Goal: Check status: Check status

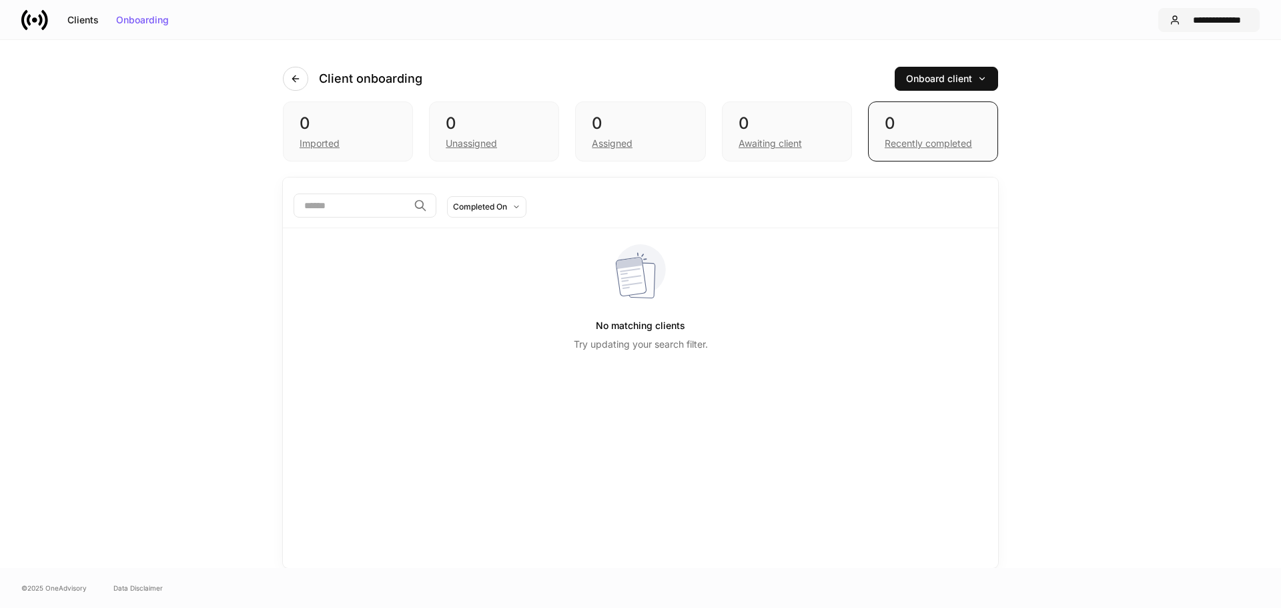
click at [1192, 22] on div "**********" at bounding box center [1217, 19] width 63 height 9
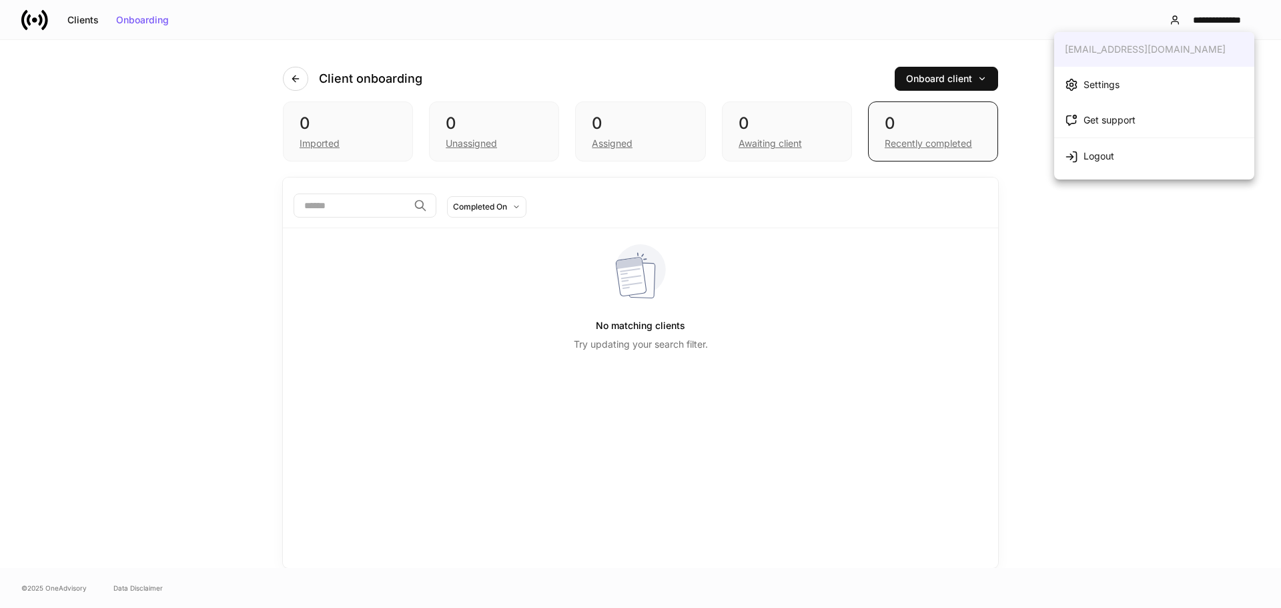
click at [602, 145] on div at bounding box center [640, 304] width 1281 height 608
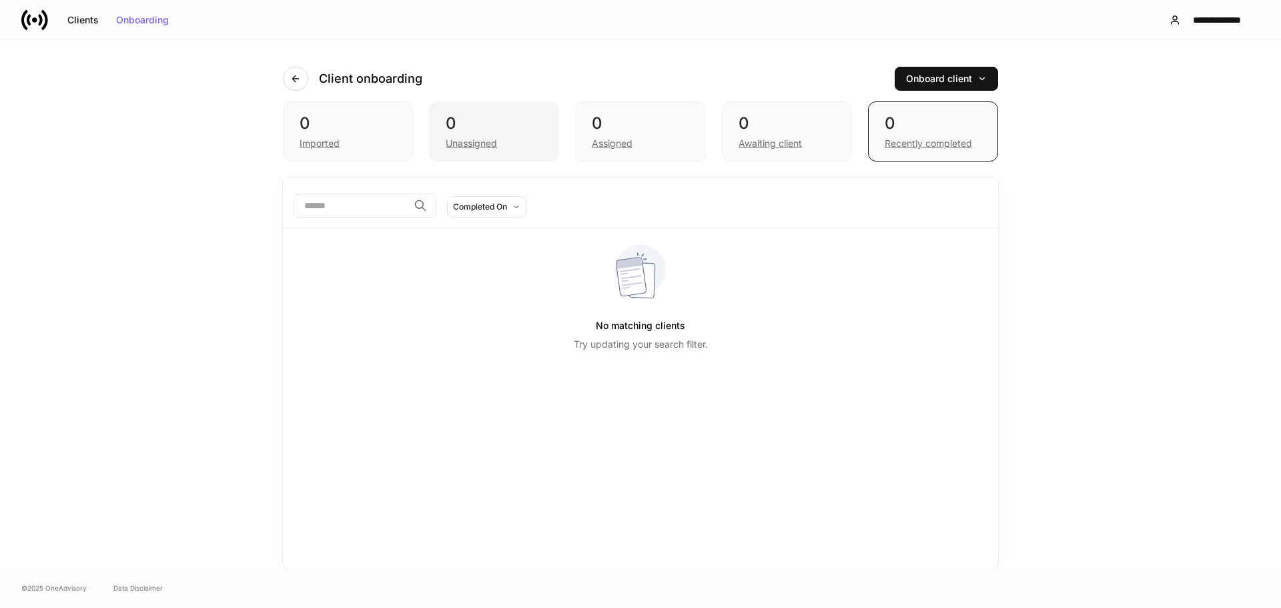
click at [454, 145] on div "Unassigned" at bounding box center [471, 143] width 51 height 13
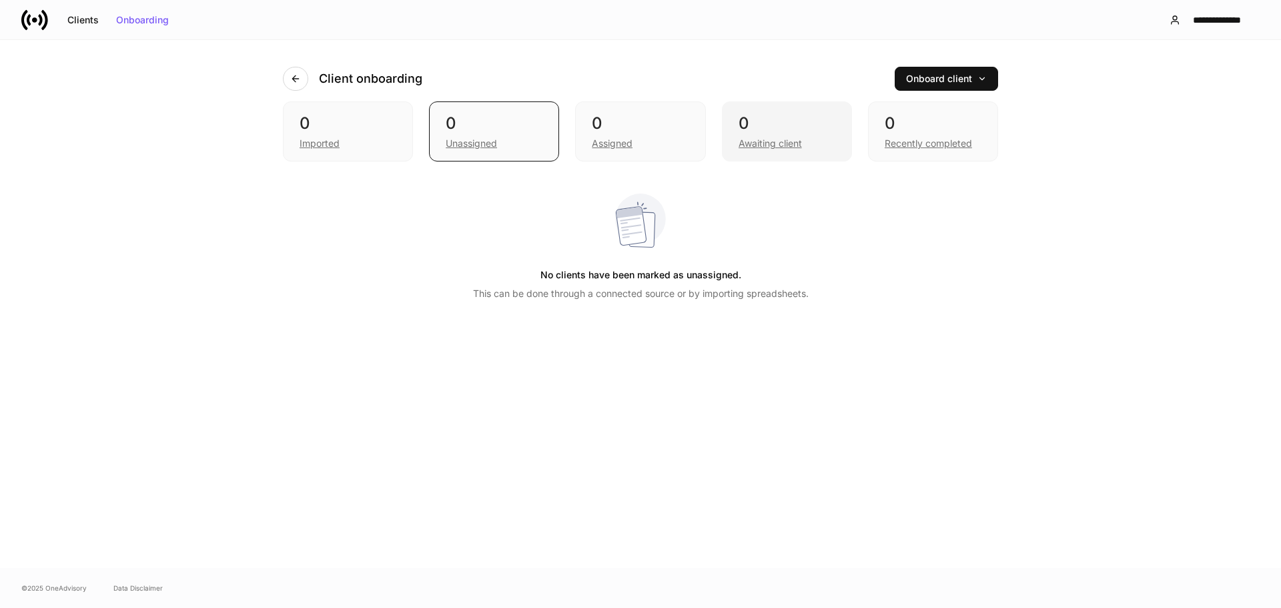
click at [771, 144] on div "Awaiting client" at bounding box center [770, 143] width 63 height 13
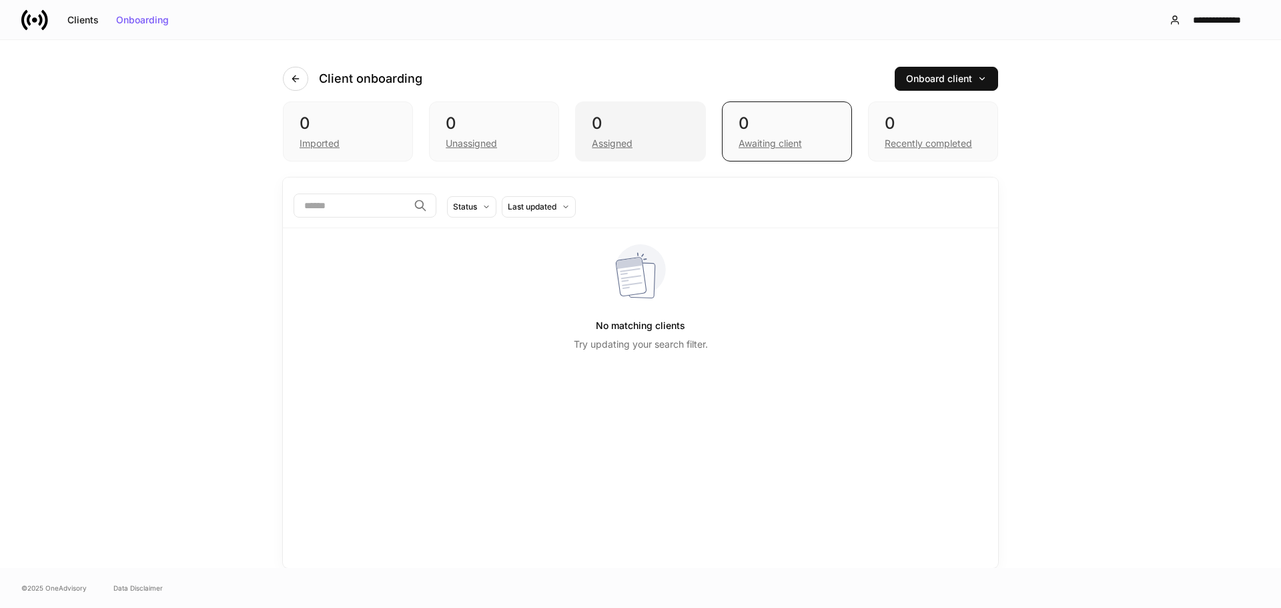
click at [623, 136] on div "Assigned" at bounding box center [640, 142] width 97 height 16
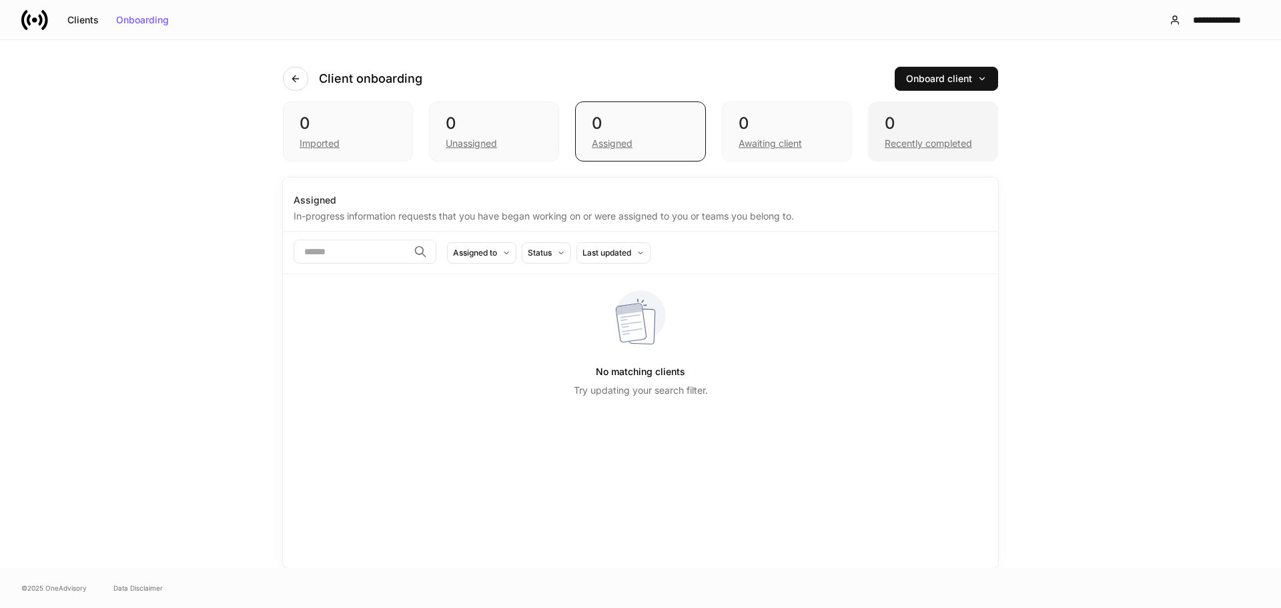
click at [937, 150] on div "0 Recently completed" at bounding box center [933, 131] width 130 height 60
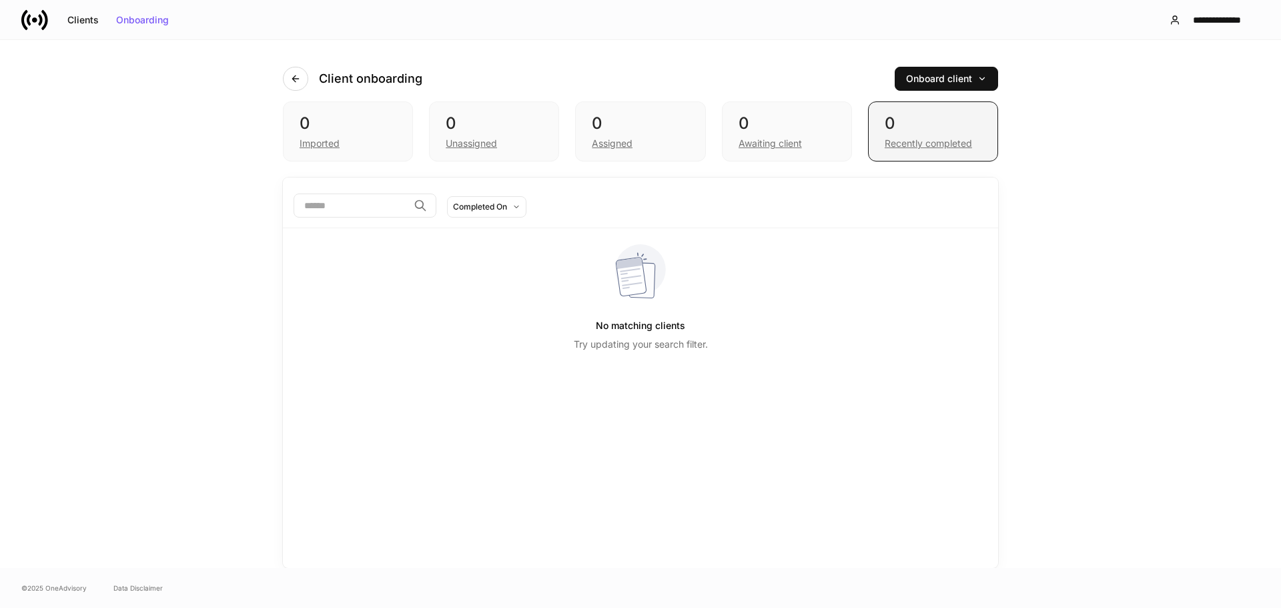
click at [933, 146] on div "Recently completed" at bounding box center [928, 143] width 87 height 13
